Goal: Task Accomplishment & Management: Manage account settings

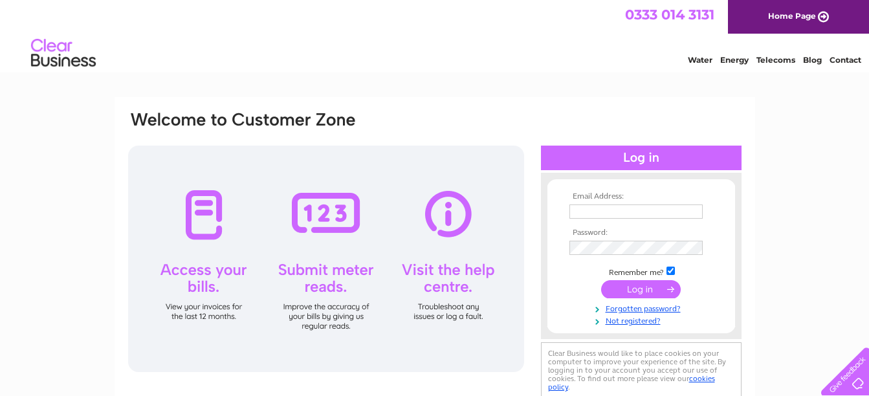
type input "wross@sunninghillhotel.com"
click at [643, 291] on input "submit" at bounding box center [641, 289] width 80 height 18
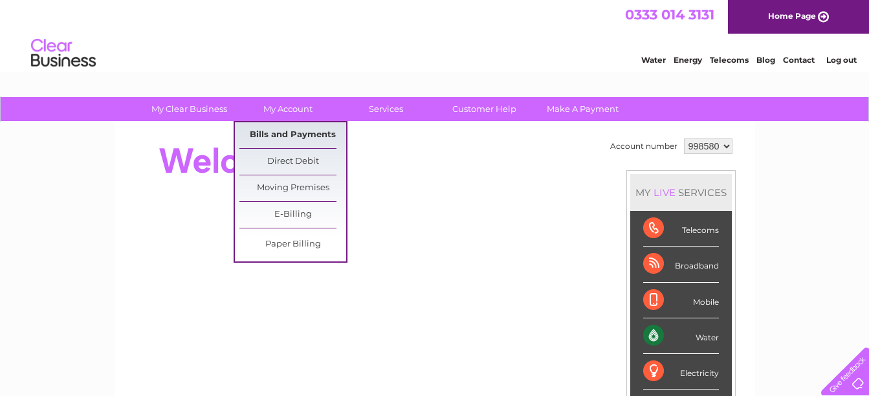
click at [282, 135] on link "Bills and Payments" at bounding box center [292, 135] width 107 height 26
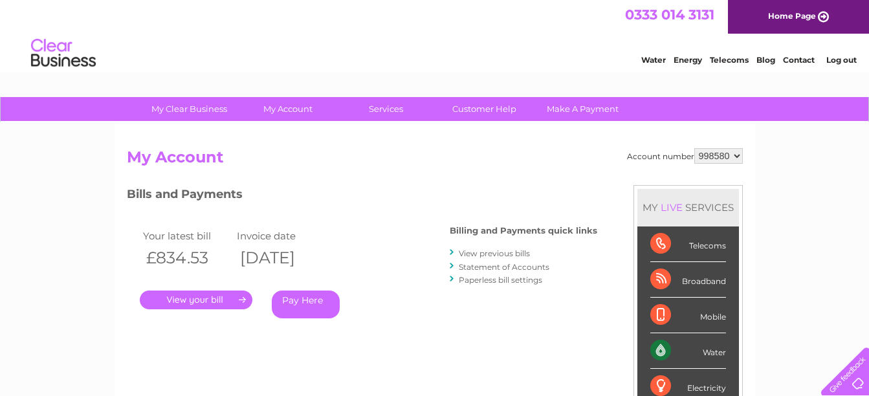
click at [179, 298] on link "." at bounding box center [196, 300] width 113 height 19
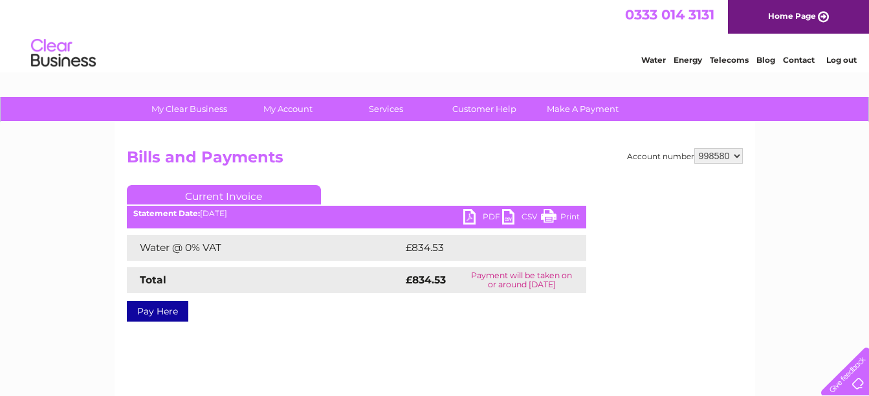
click at [475, 216] on link "PDF" at bounding box center [482, 218] width 39 height 19
